Goal: Task Accomplishment & Management: Manage account settings

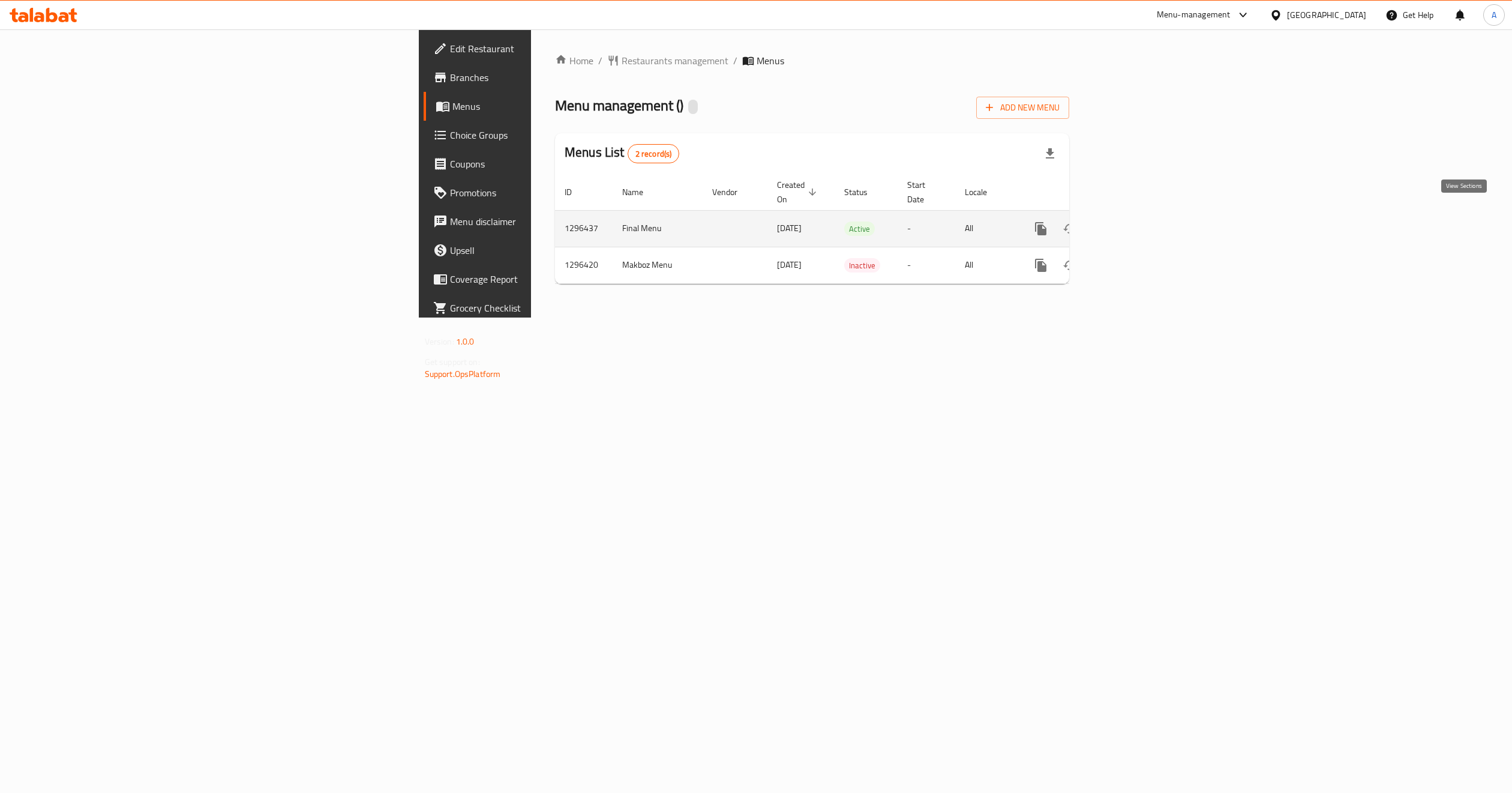
click at [1142, 224] on link "enhanced table" at bounding box center [1127, 229] width 29 height 29
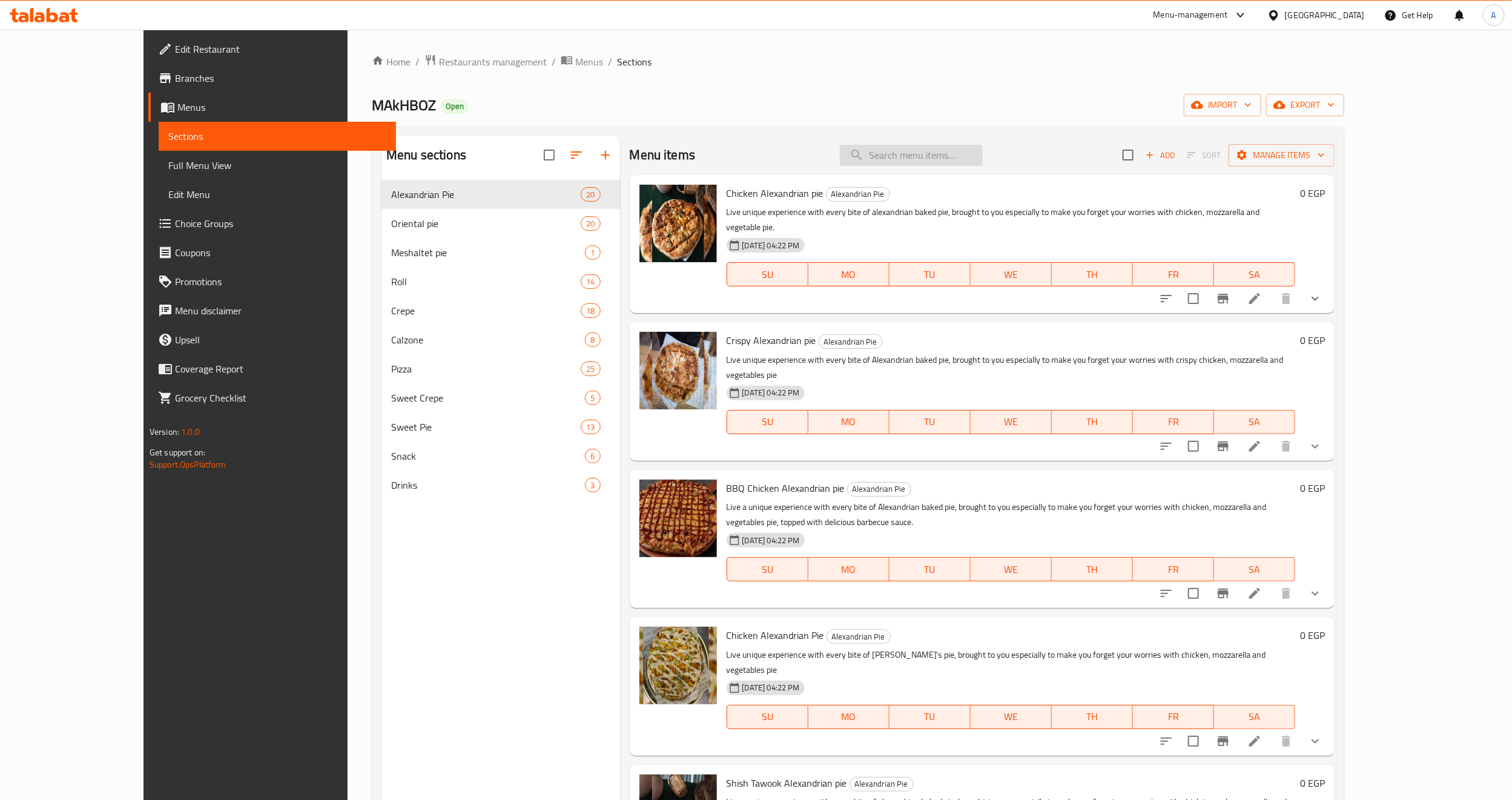
click at [961, 155] on input "search" at bounding box center [912, 155] width 143 height 21
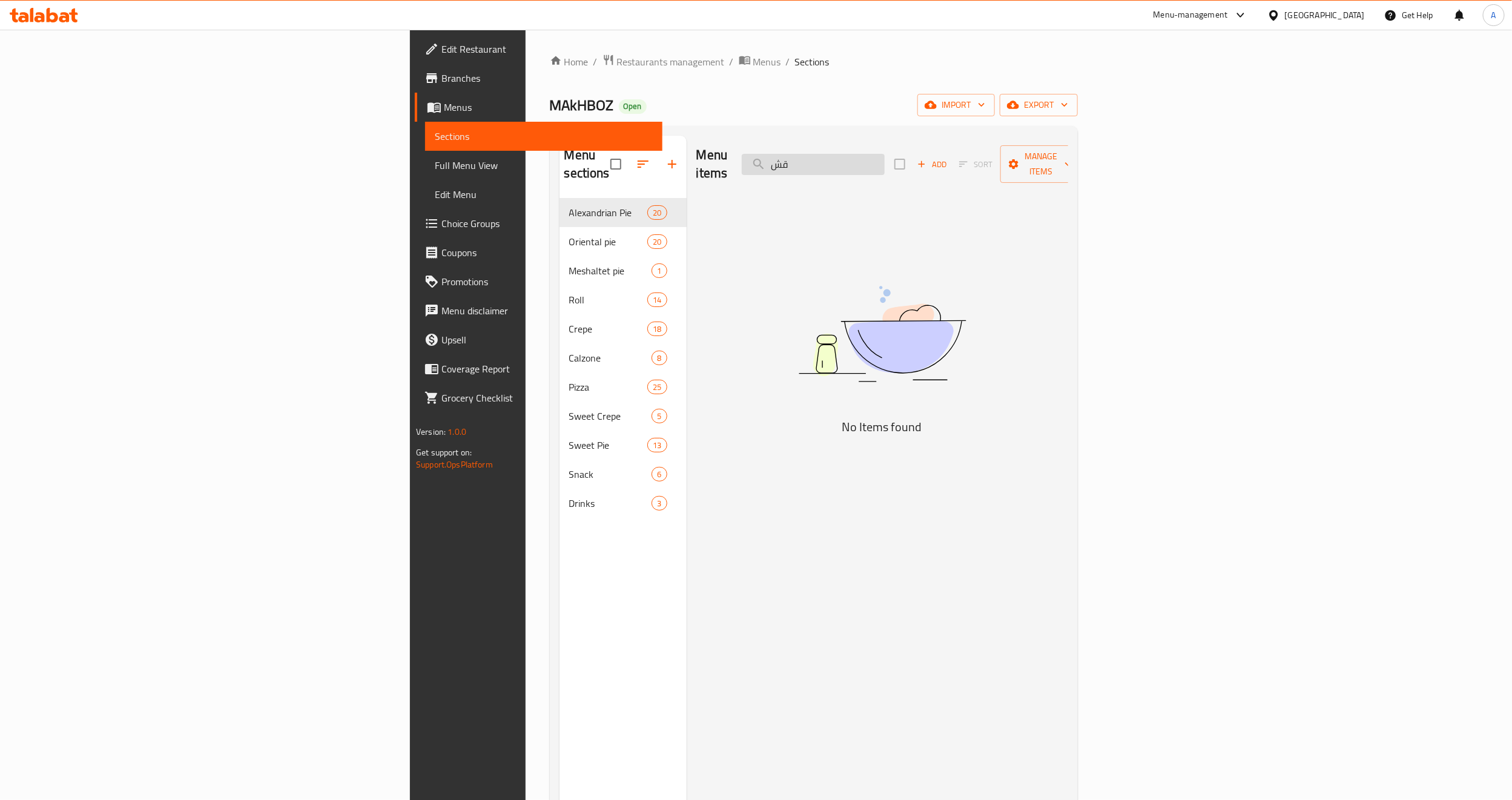
type input "ق"
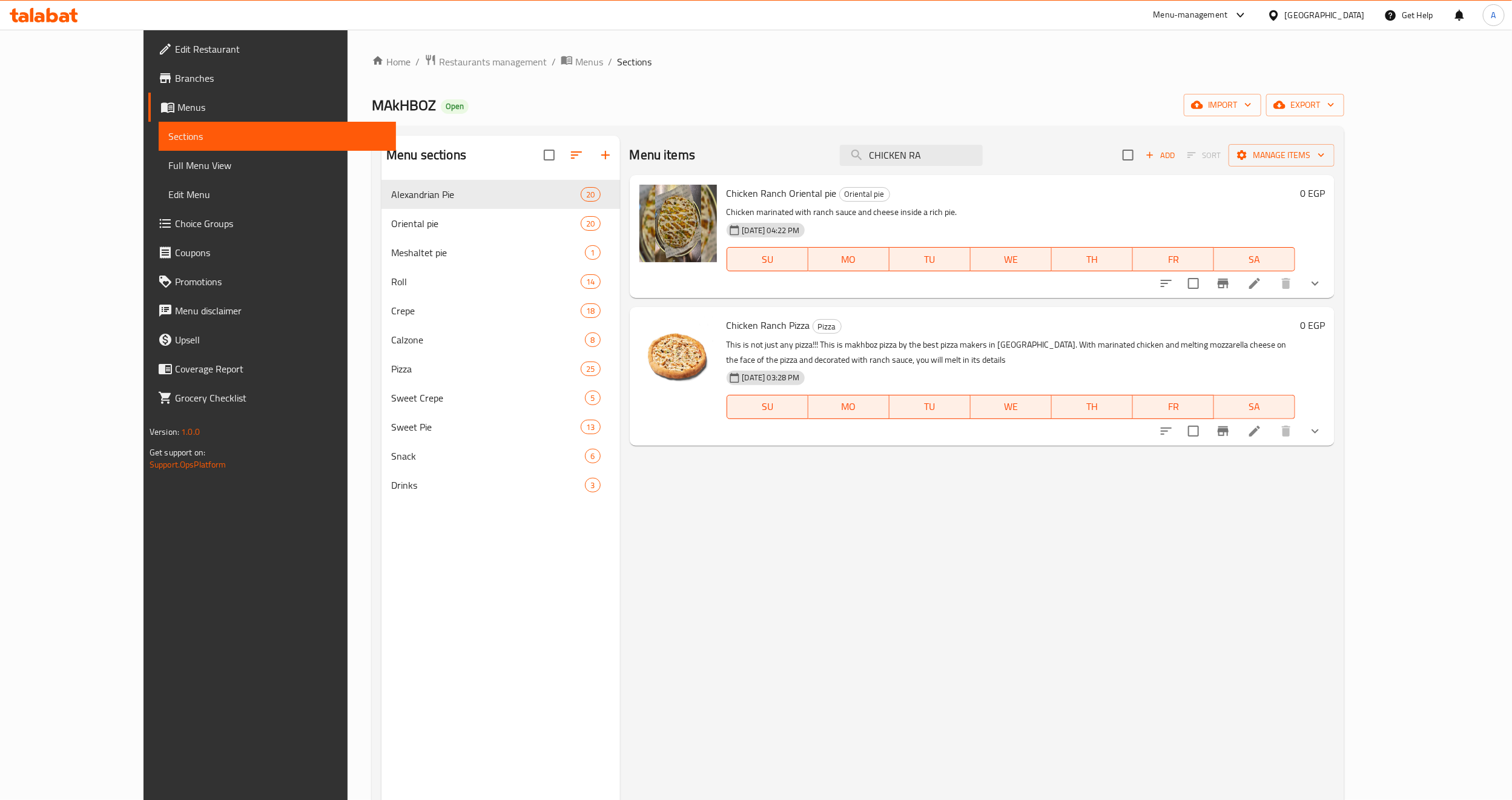
type input "CHICKEN RA"
click at [1322, 284] on icon "show more" at bounding box center [1315, 284] width 14 height 14
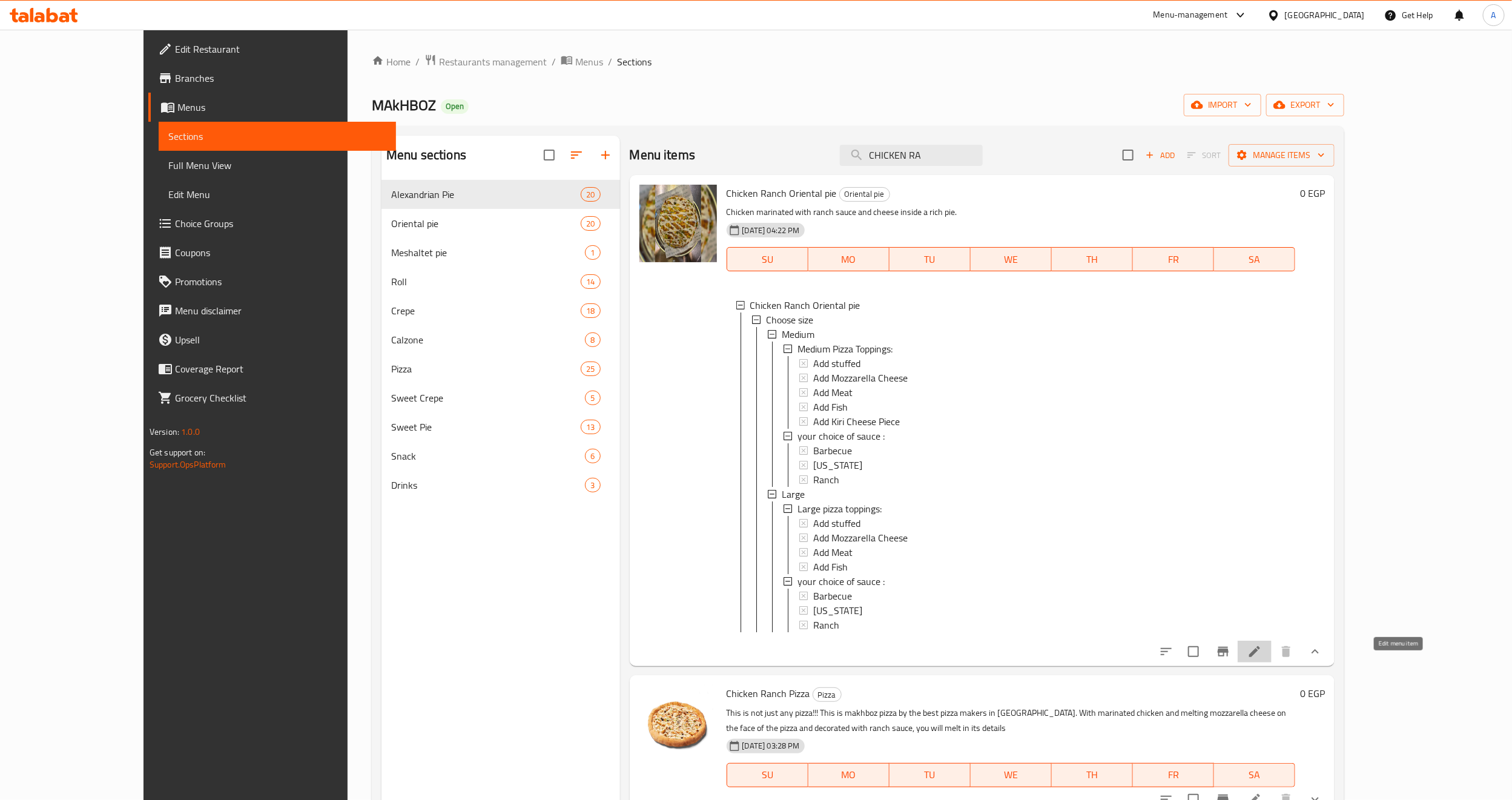
click at [1262, 659] on icon at bounding box center [1255, 652] width 14 height 14
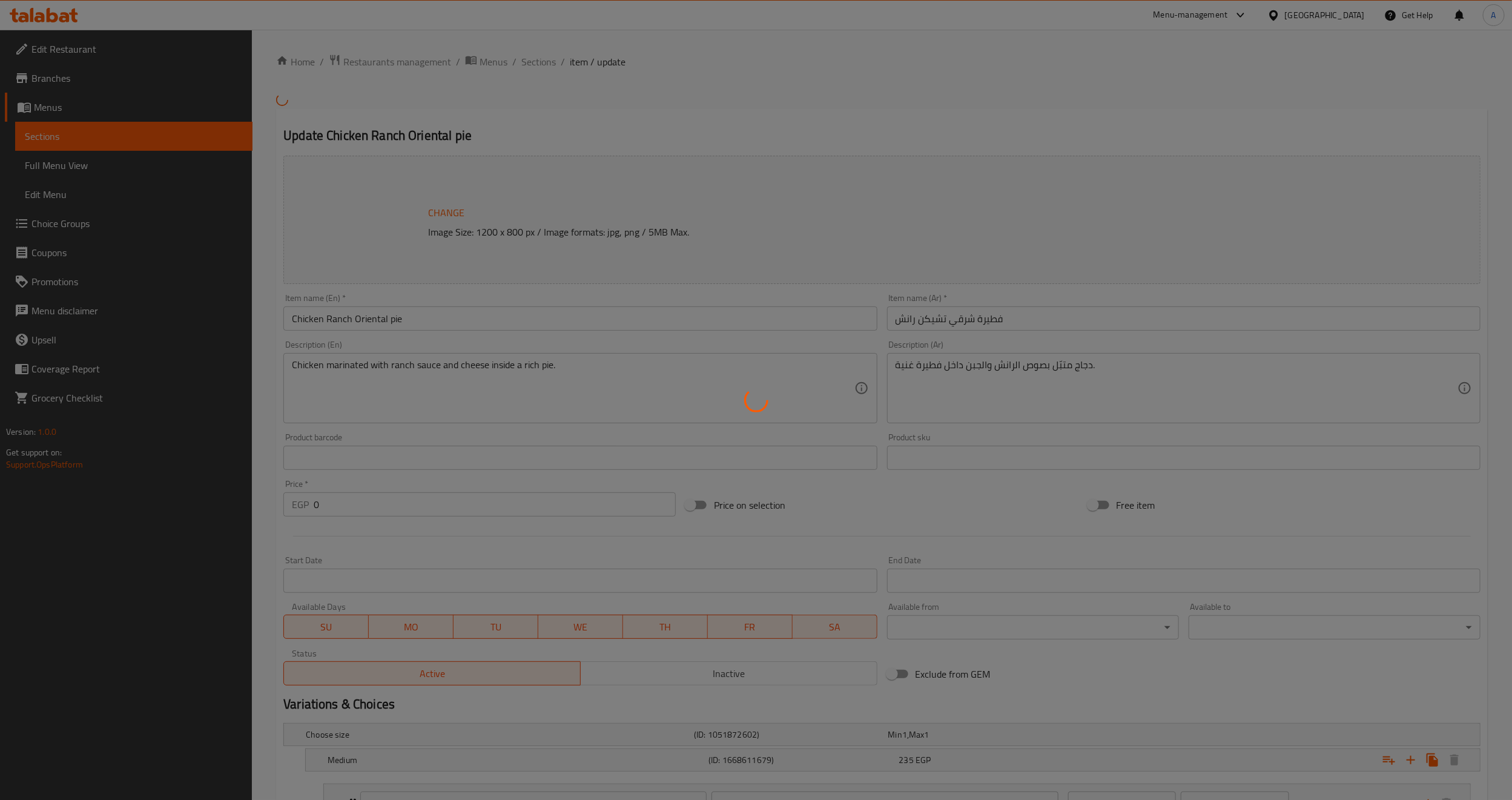
type input "إضافات للبيتزا الوسط:"
type input "0"
type input "اختيارك من الصوص :"
type input "1"
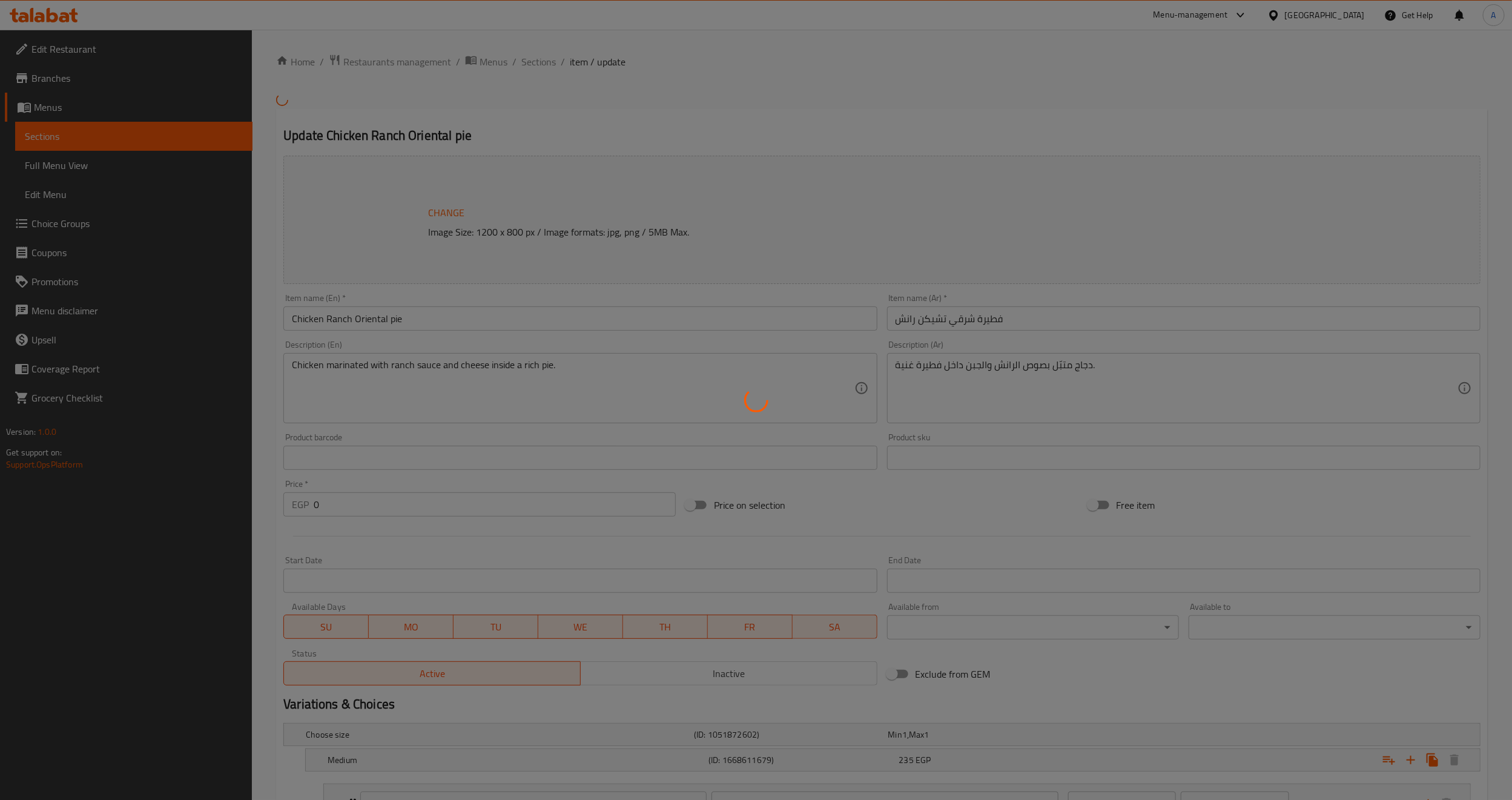
type input "1"
type input "إضافات [PERSON_NAME]:"
type input "0"
type input "اختيارك من الصوص :"
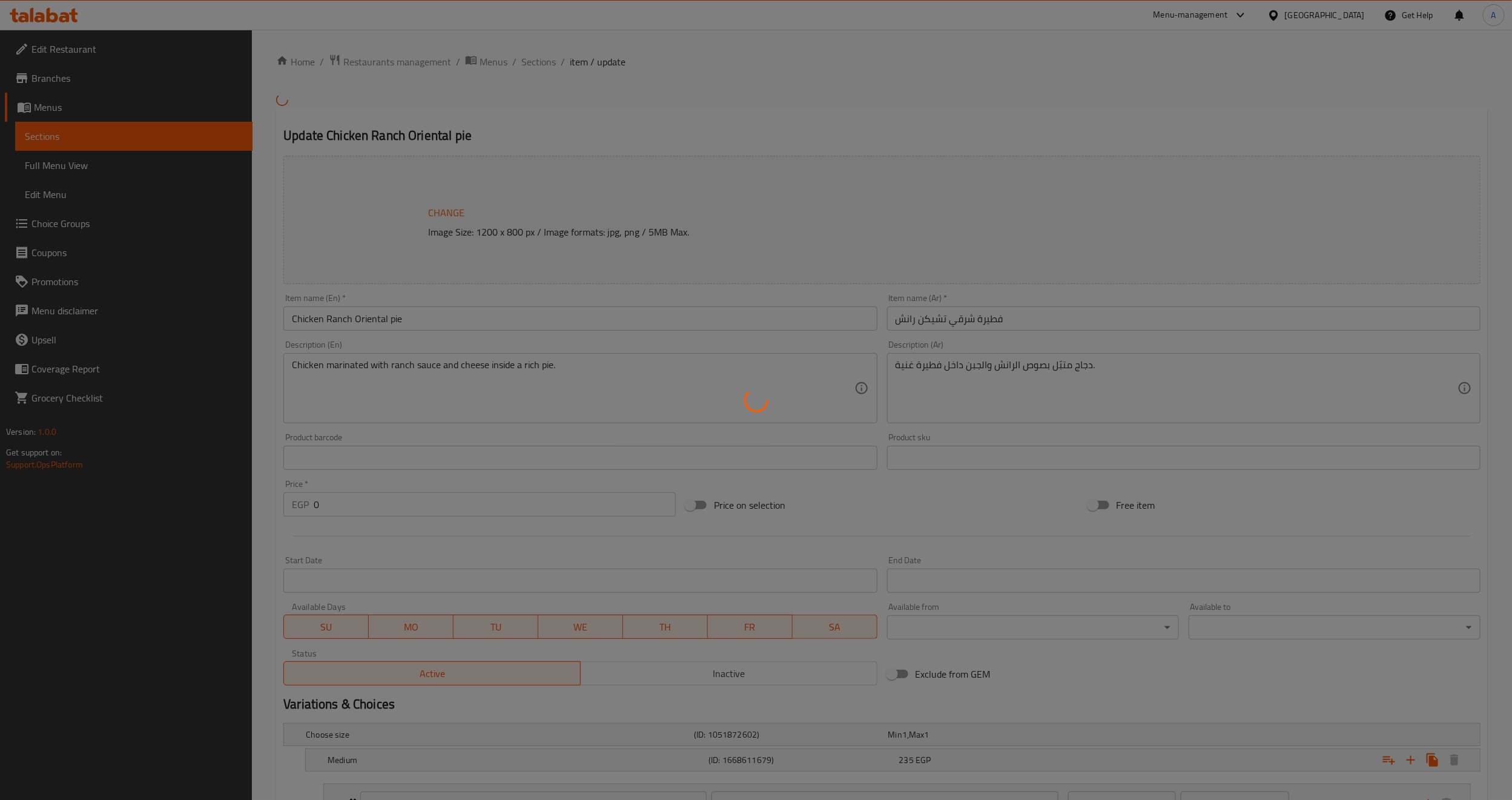
type input "1"
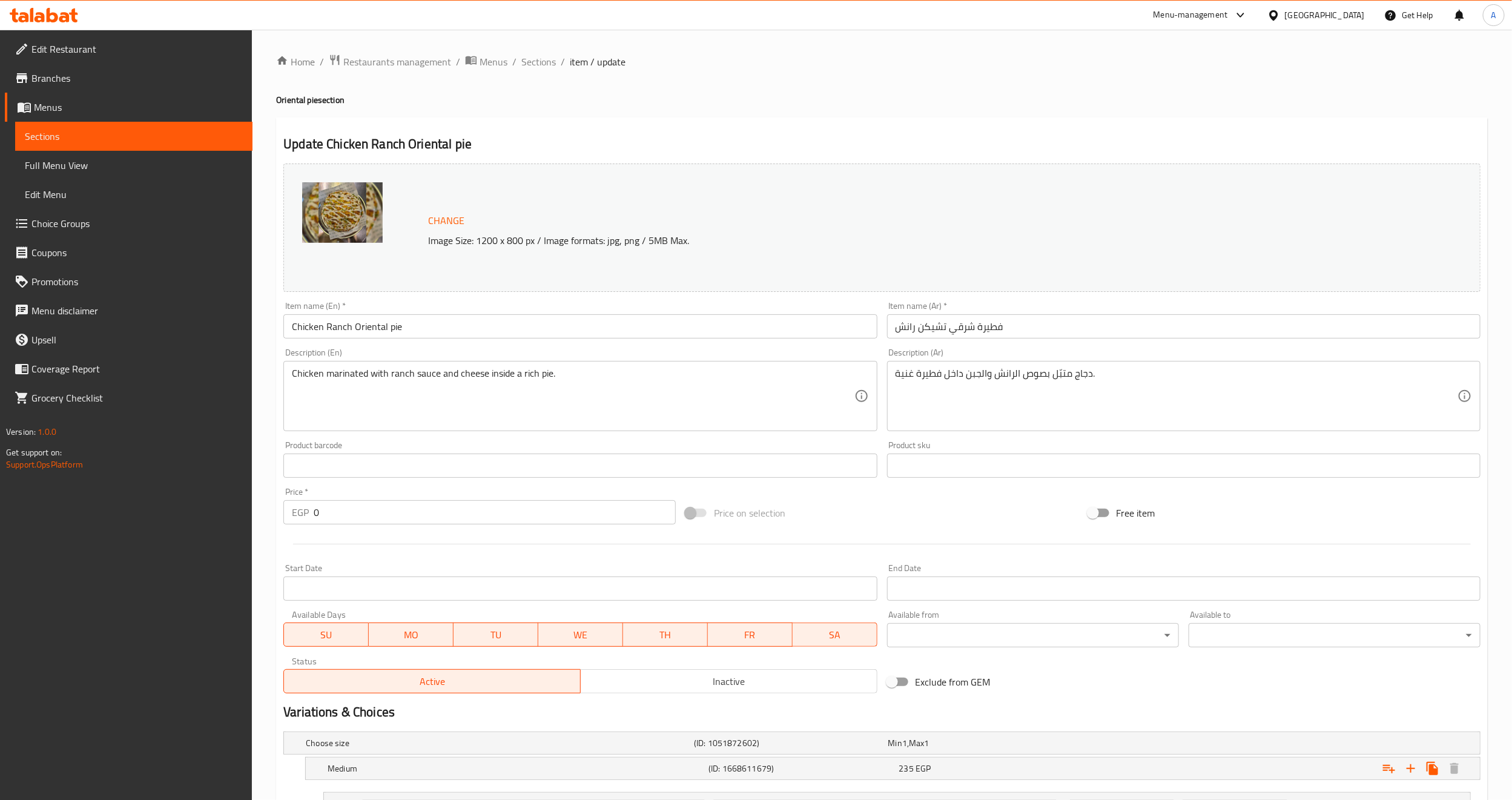
click at [338, 326] on input "Chicken Ranch Oriental pie" at bounding box center [580, 326] width 593 height 24
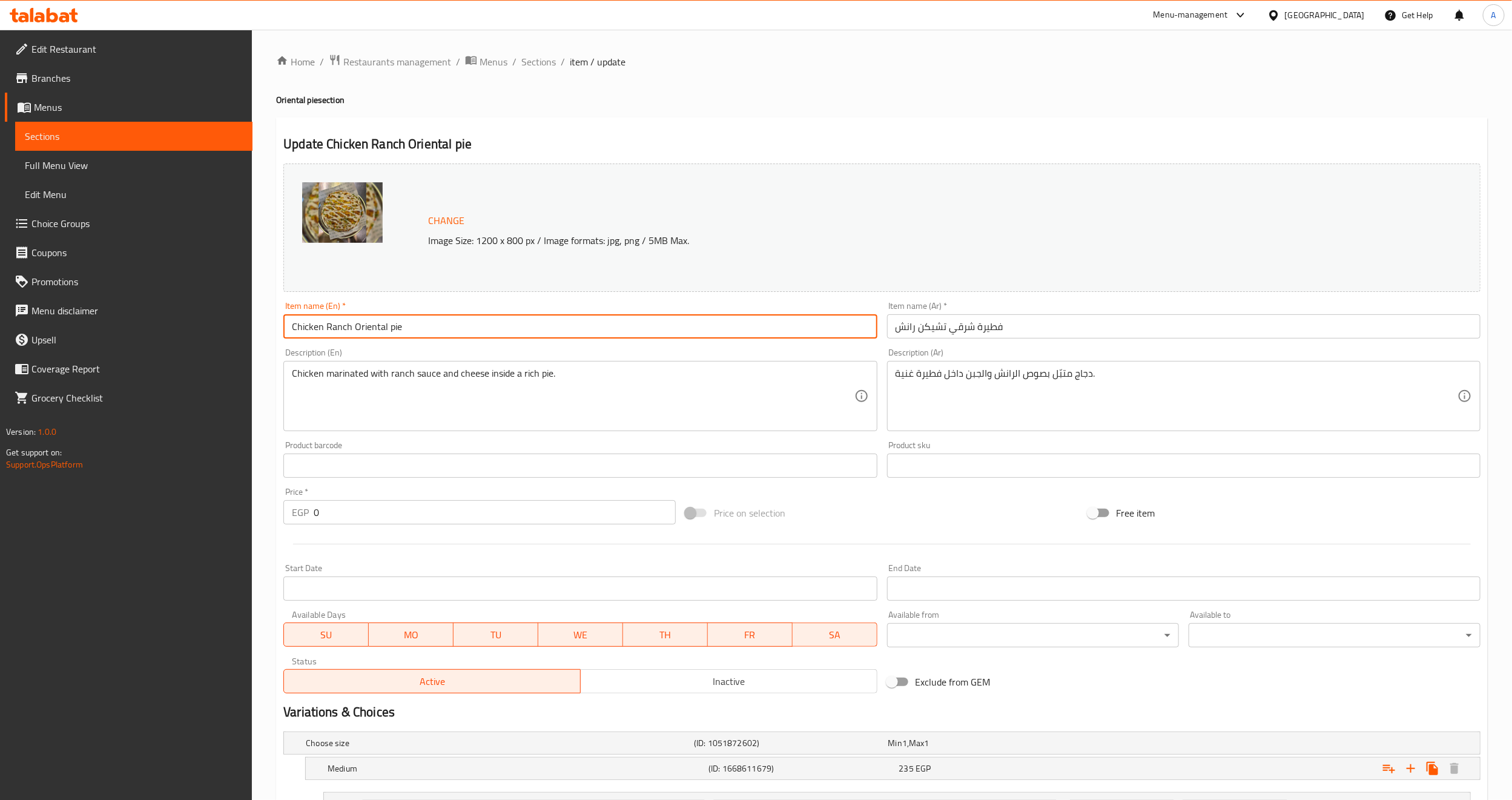
click at [338, 326] on input "Chicken Ranch Oriental pie" at bounding box center [580, 326] width 593 height 24
type input "Chicken Oriental pie"
click at [908, 326] on input "فطيرة شرقي تشيكن رانش" at bounding box center [1184, 326] width 593 height 24
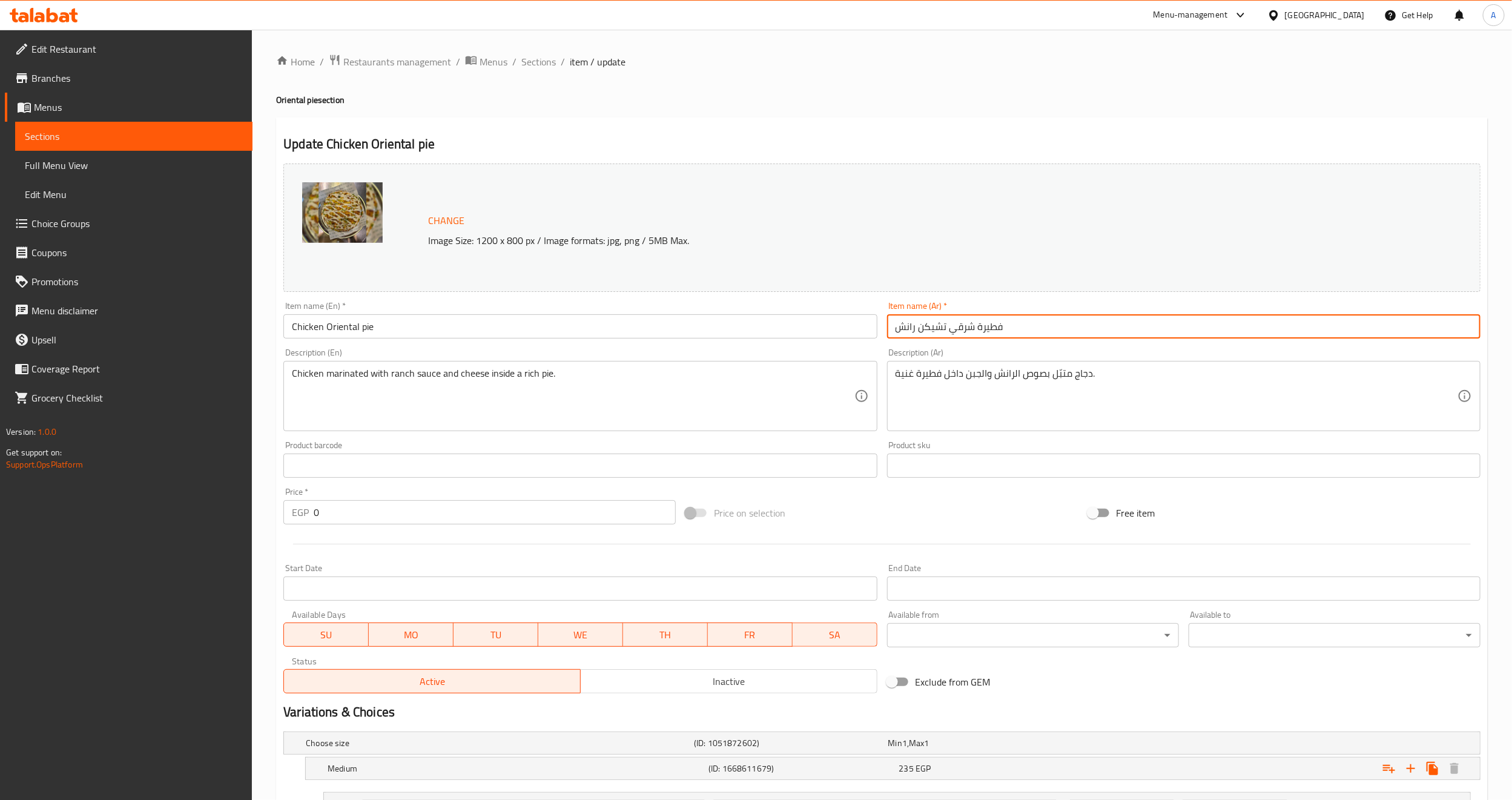
click at [908, 326] on input "فطيرة شرقي تشيكن رانش" at bounding box center [1184, 326] width 593 height 24
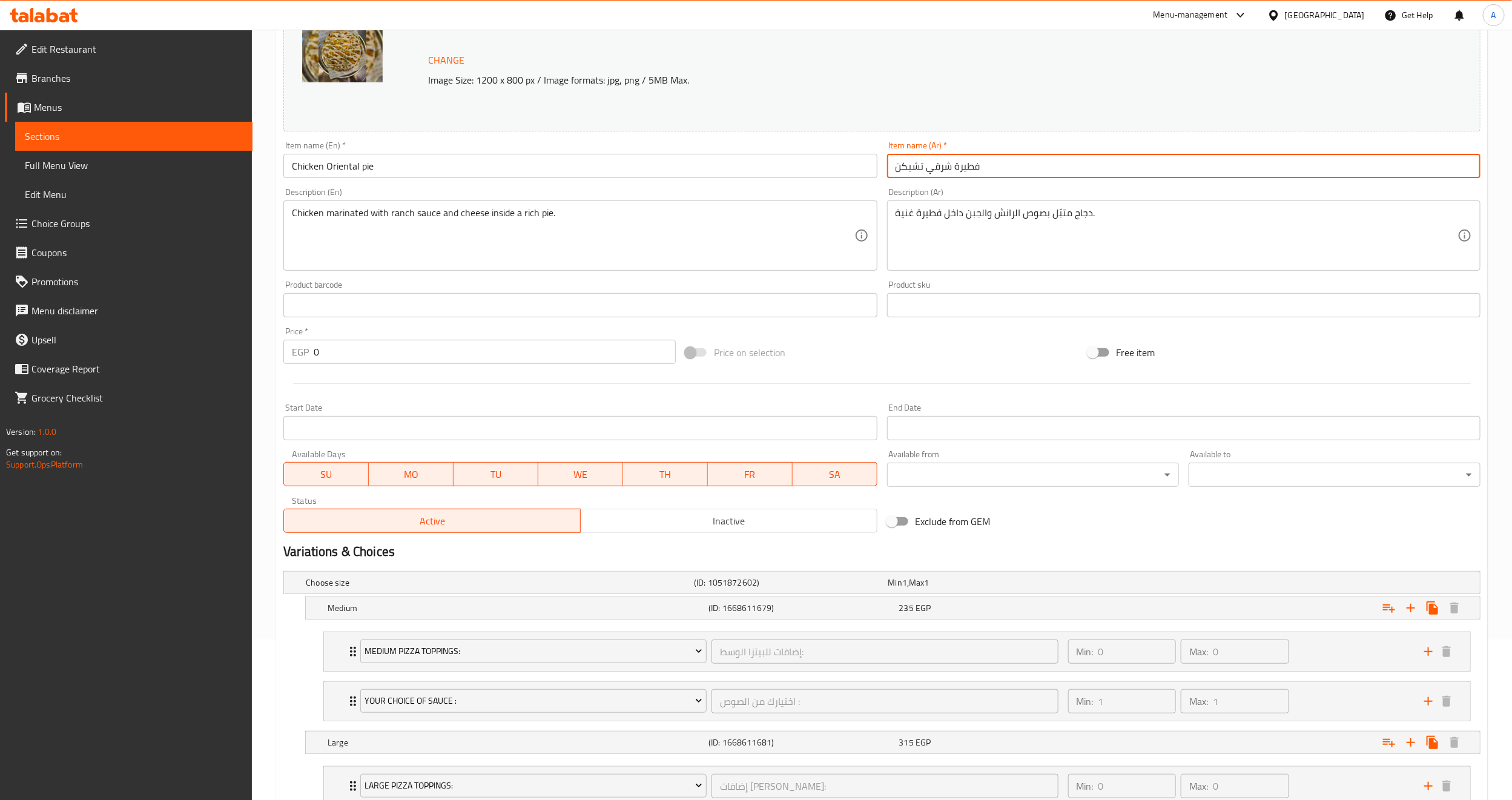
scroll to position [304, 0]
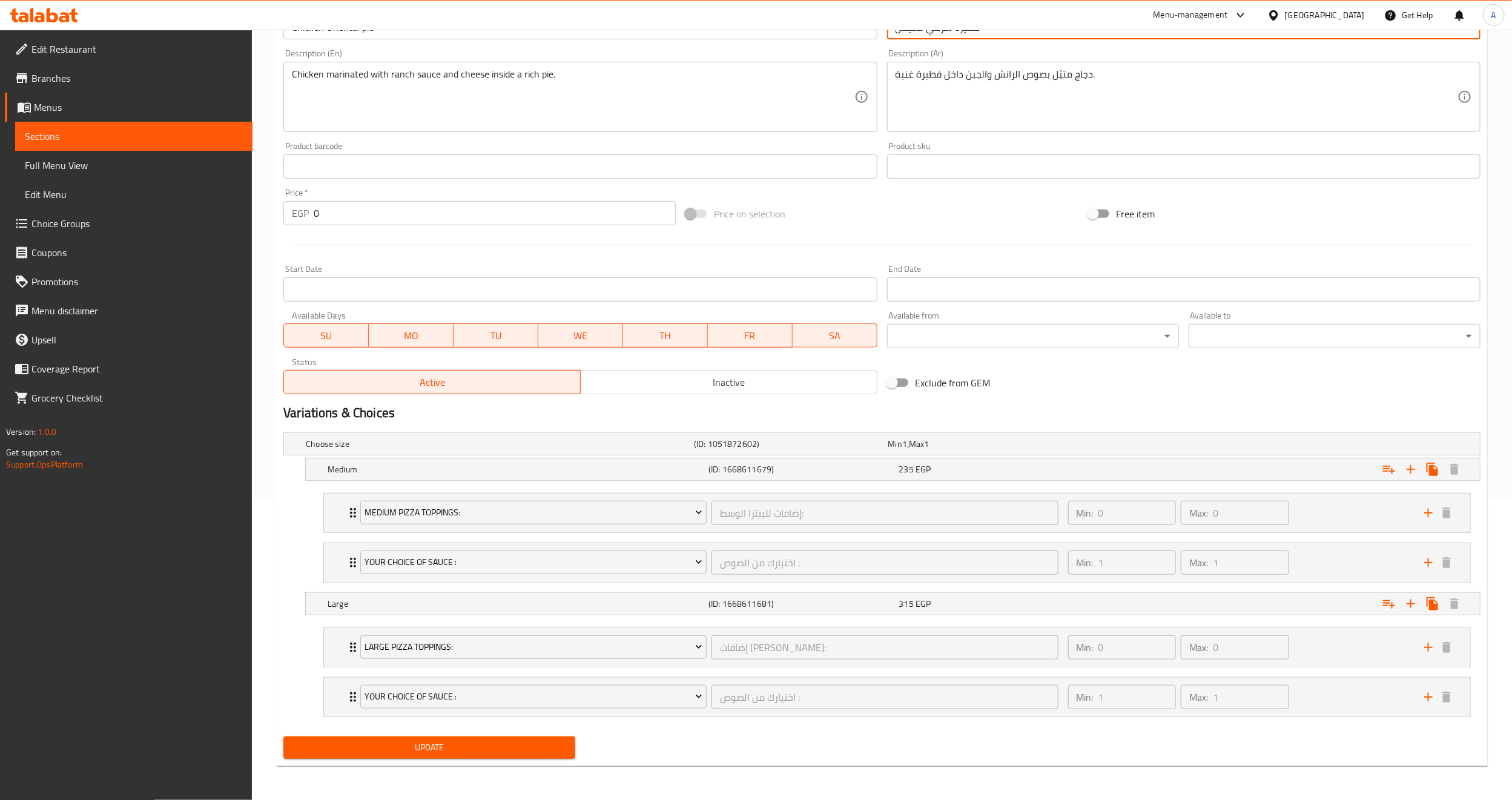
type input "فطيرة شرقي تشيكن"
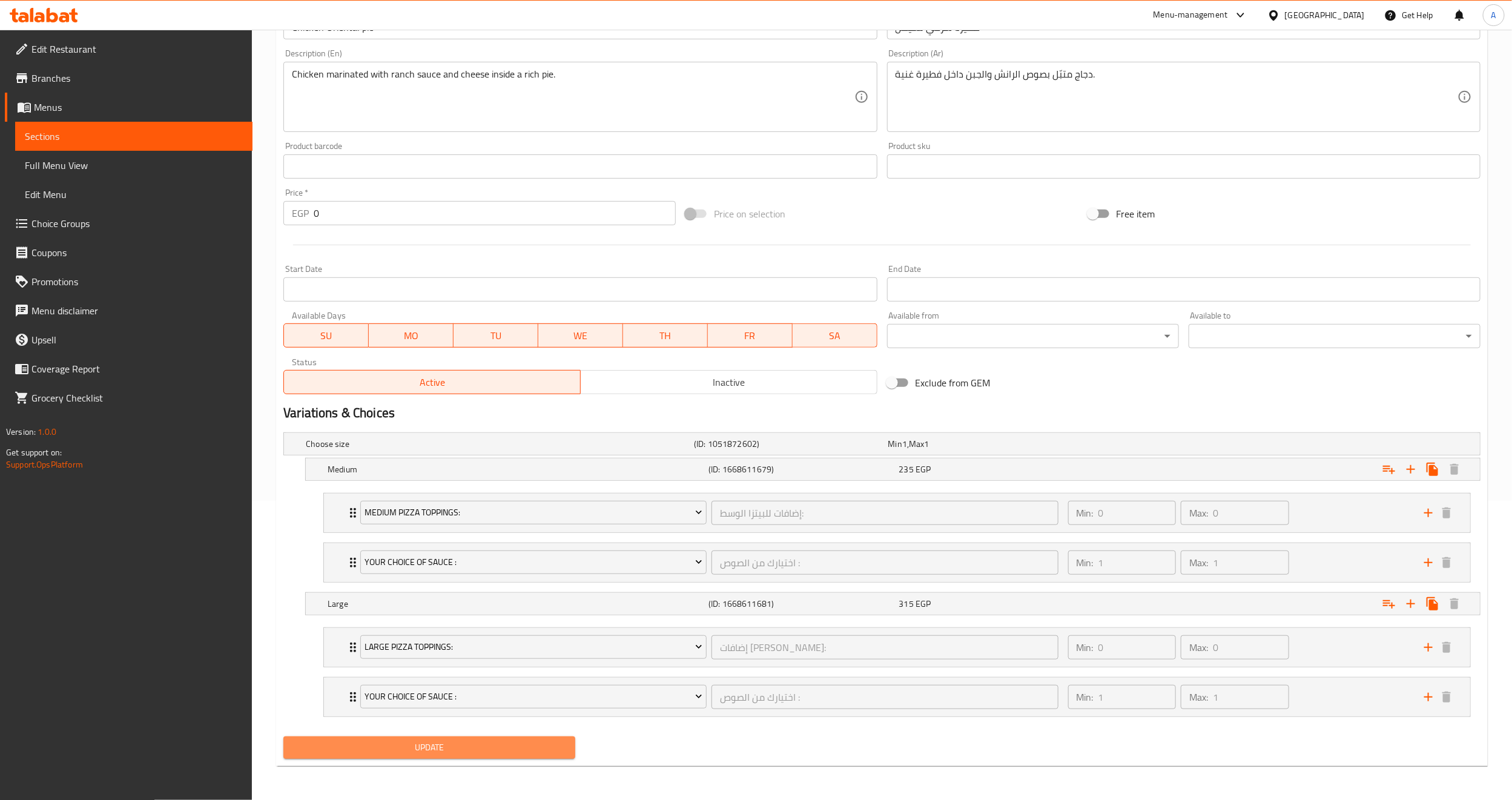
click at [422, 748] on span "Update" at bounding box center [429, 748] width 272 height 15
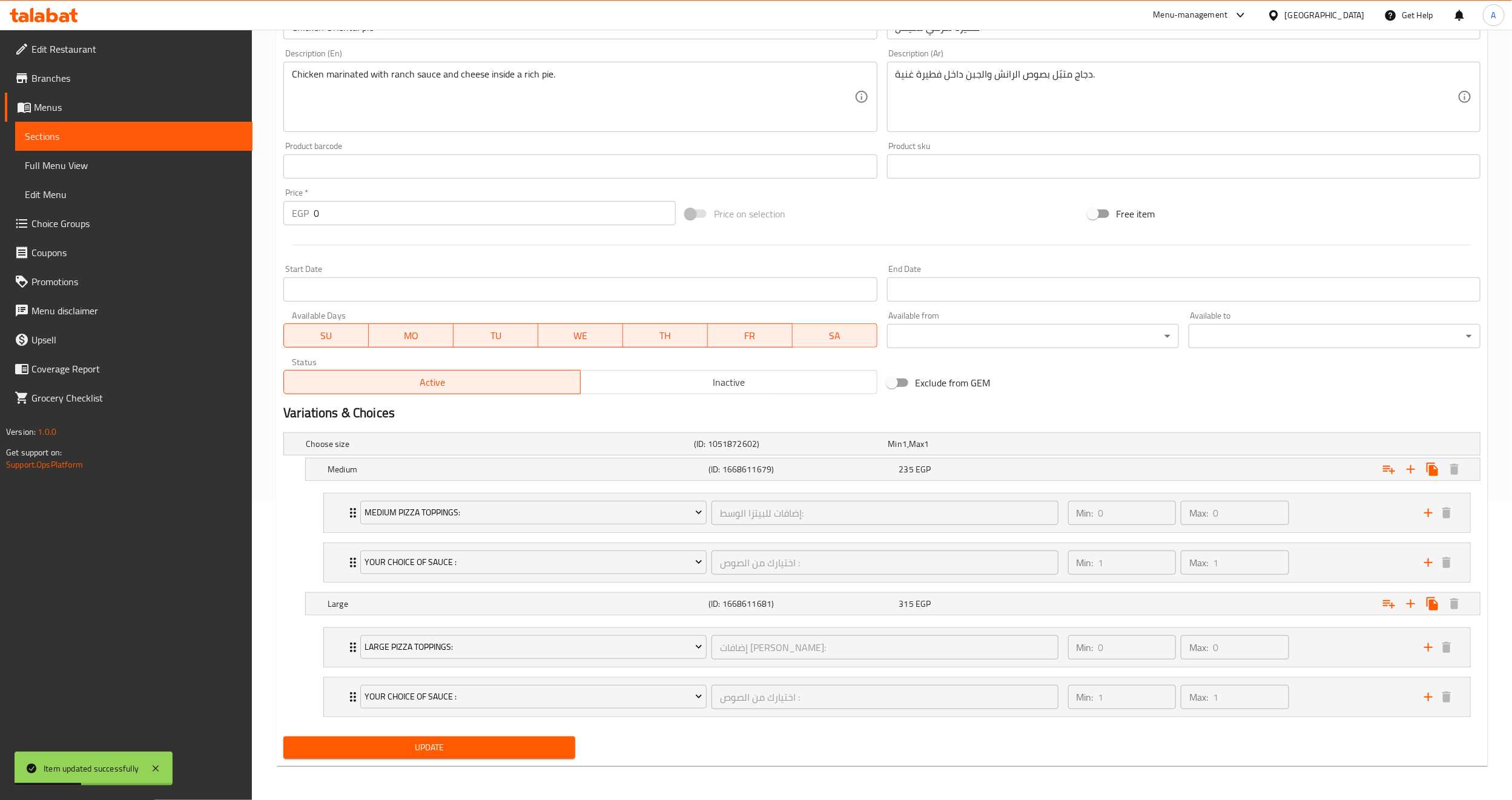
click at [478, 750] on span "Update" at bounding box center [429, 748] width 272 height 15
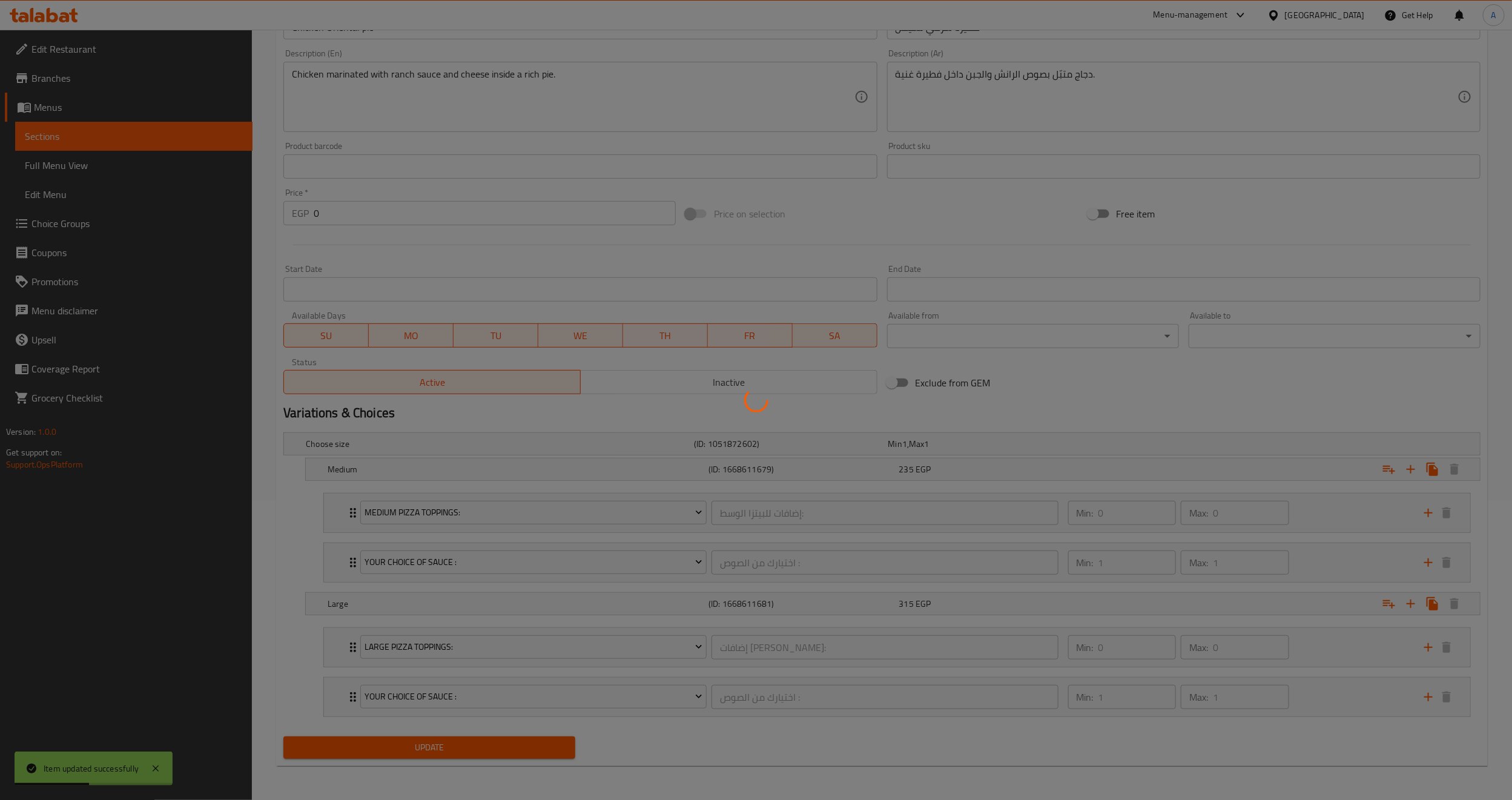
click at [478, 750] on div at bounding box center [756, 400] width 1512 height 800
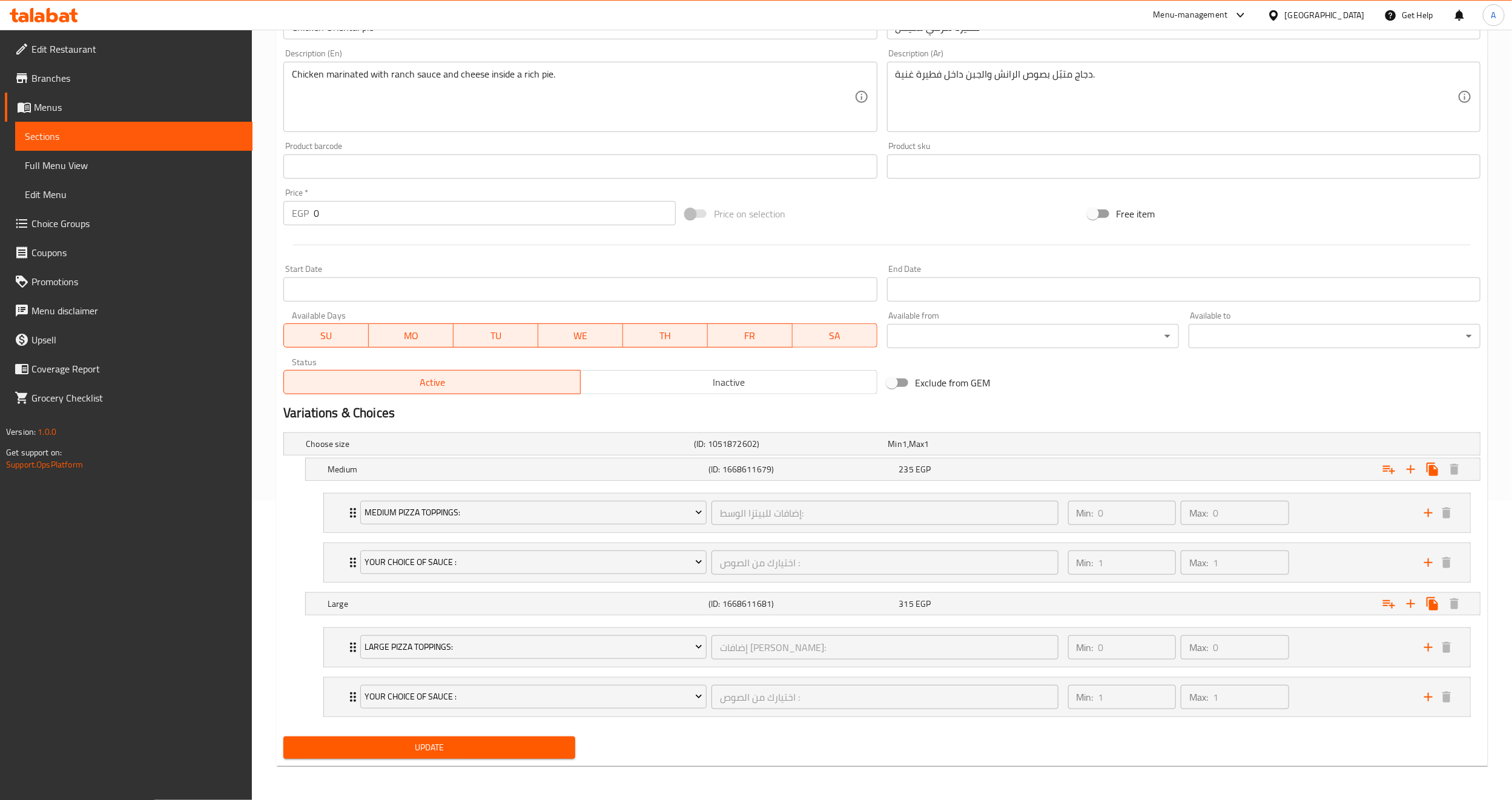
click at [1280, 15] on icon at bounding box center [1274, 15] width 13 height 13
click at [1210, 318] on div "[GEOGRAPHIC_DATA]" at bounding box center [1234, 322] width 80 height 14
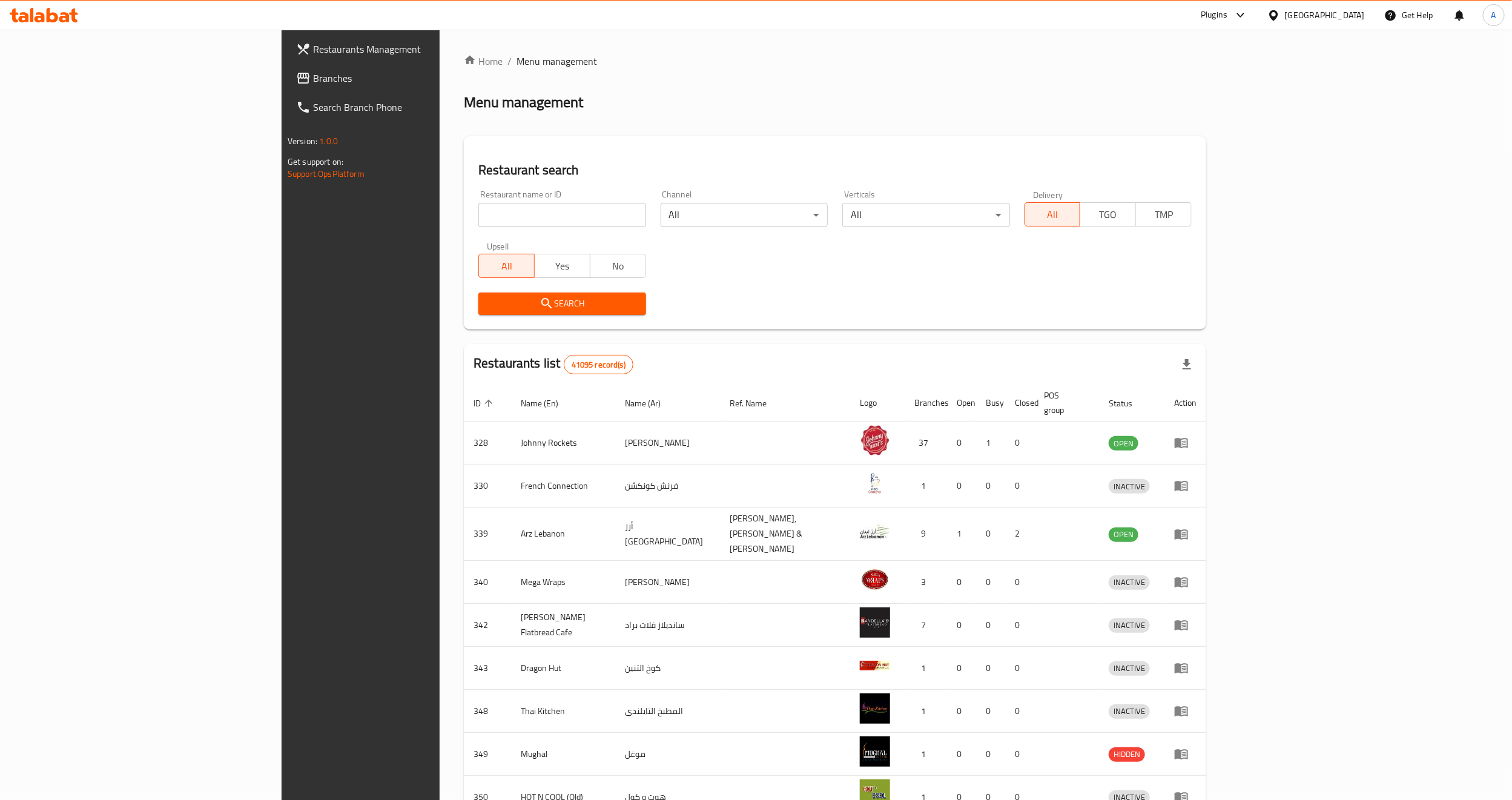
click at [313, 78] on span "Branches" at bounding box center [418, 78] width 211 height 14
